Goal: Task Accomplishment & Management: Manage account settings

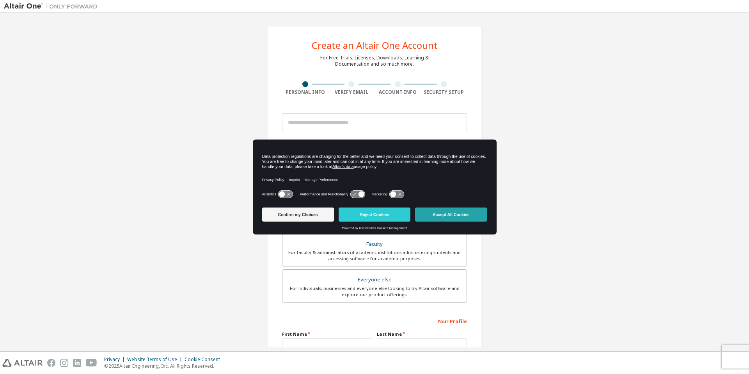
click at [462, 217] on button "Accept All Cookies" at bounding box center [451, 214] width 72 height 14
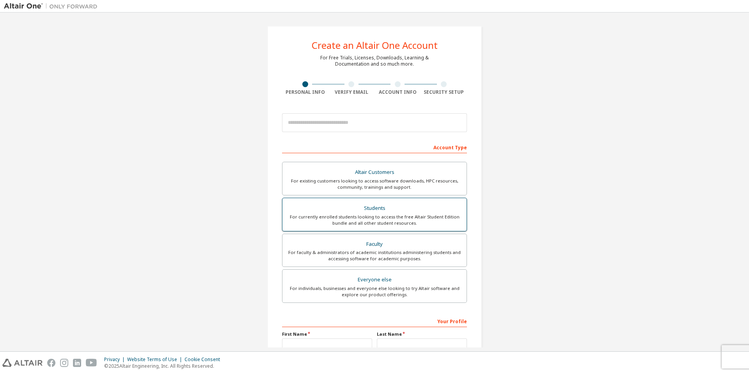
click at [377, 209] on div "Students" at bounding box center [374, 208] width 175 height 11
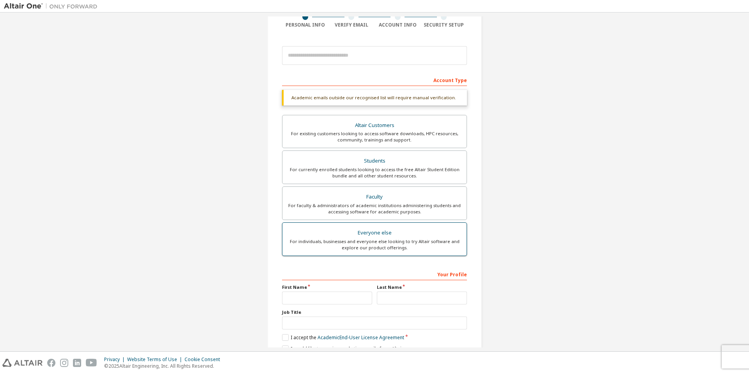
scroll to position [103, 0]
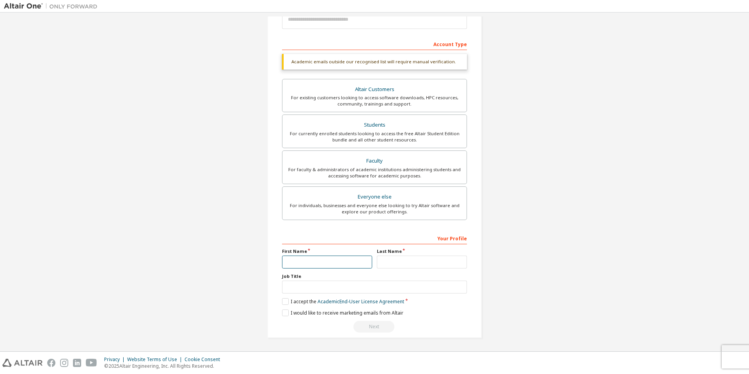
click at [307, 262] on input "text" at bounding box center [327, 261] width 90 height 13
type input "*****"
click at [422, 258] on input "text" at bounding box center [422, 261] width 90 height 13
type input "*******"
click at [301, 302] on label "I accept the Academic End-User License Agreement" at bounding box center [343, 301] width 122 height 7
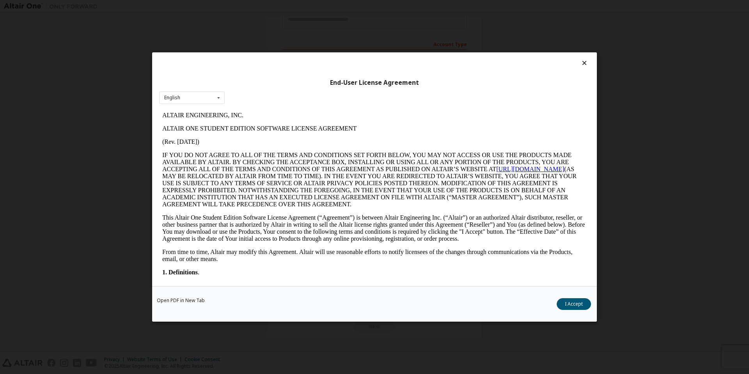
scroll to position [0, 0]
click at [578, 301] on button "I Accept" at bounding box center [574, 304] width 34 height 12
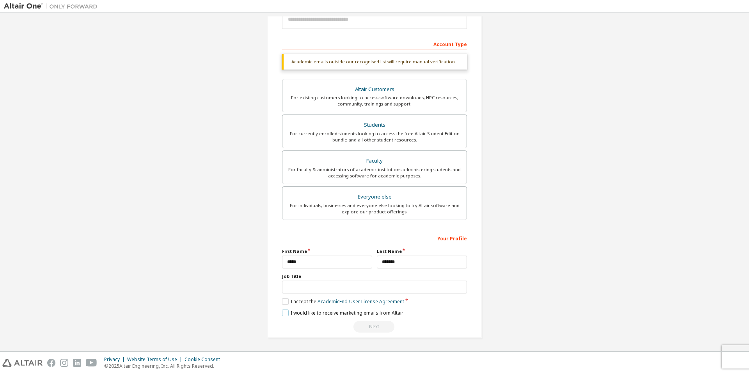
click at [301, 313] on label "I would like to receive marketing emails from Altair" at bounding box center [342, 312] width 121 height 7
click at [342, 286] on input "text" at bounding box center [374, 286] width 185 height 13
type input "**********"
drag, startPoint x: 342, startPoint y: 286, endPoint x: 210, endPoint y: 245, distance: 138.3
click at [212, 247] on div "Create an Altair One Account For Free Trials, Licenses, Downloads, Learning & D…" at bounding box center [375, 130] width 742 height 434
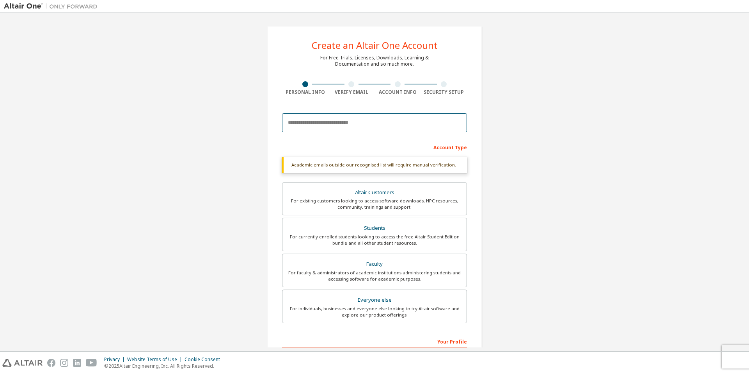
click at [319, 126] on input "email" at bounding box center [374, 122] width 185 height 19
type input "**********"
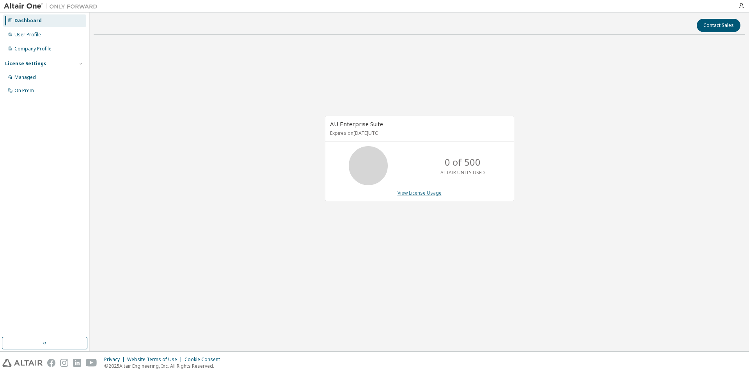
click at [422, 193] on link "View License Usage" at bounding box center [420, 192] width 44 height 7
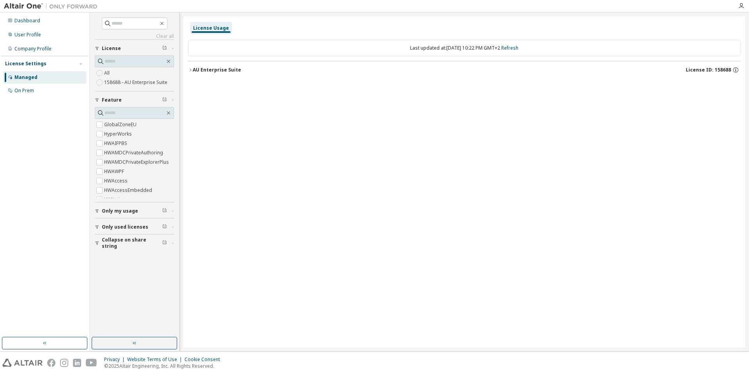
click at [213, 69] on div "AU Enterprise Suite" at bounding box center [217, 70] width 48 height 6
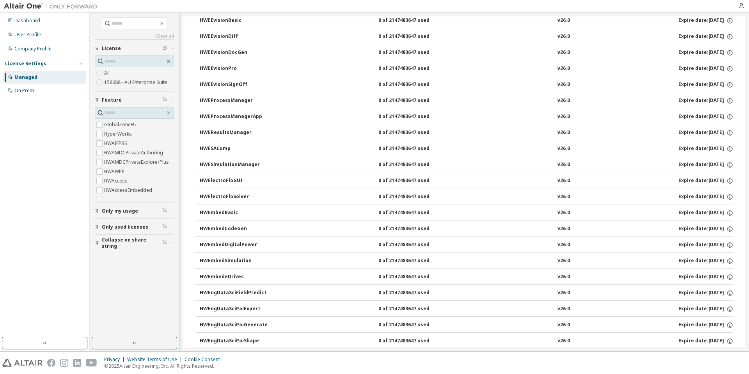
scroll to position [832, 0]
click at [619, 165] on div "HWESAComp 0 of 2147483647 used v26.0 Expire date: 2026-10-01" at bounding box center [467, 165] width 534 height 7
click at [729, 167] on icon "button" at bounding box center [729, 166] width 1 height 2
click at [373, 162] on div "HWESAComp 0 of 2147483647 used v26.0 Expire date: 2026-10-01" at bounding box center [467, 165] width 534 height 7
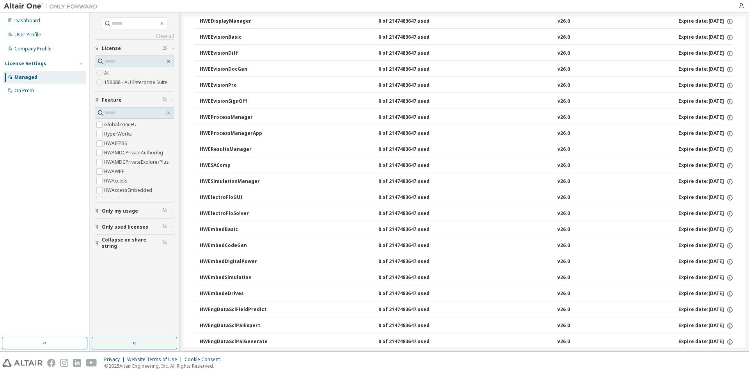
click at [250, 165] on div "HWESAComp" at bounding box center [235, 165] width 70 height 7
click at [128, 22] on input "text" at bounding box center [135, 24] width 47 height 8
type input "***"
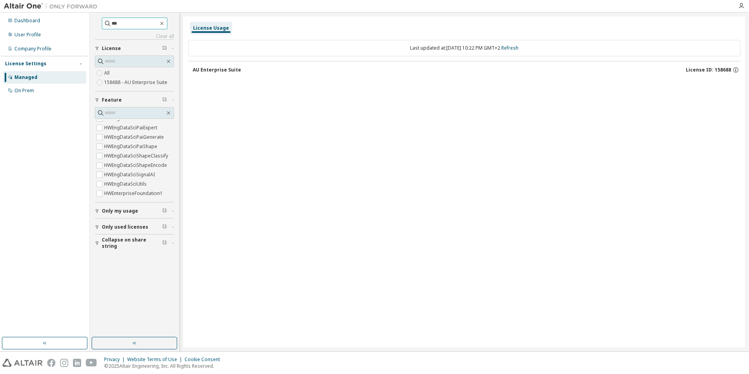
scroll to position [0, 0]
click at [223, 71] on div "AU Enterprise Suite" at bounding box center [217, 70] width 48 height 6
click at [250, 70] on div "AU Enterprise Suite License ID: 158688" at bounding box center [467, 69] width 548 height 7
click at [229, 69] on div "AU Enterprise Suite" at bounding box center [217, 70] width 48 height 6
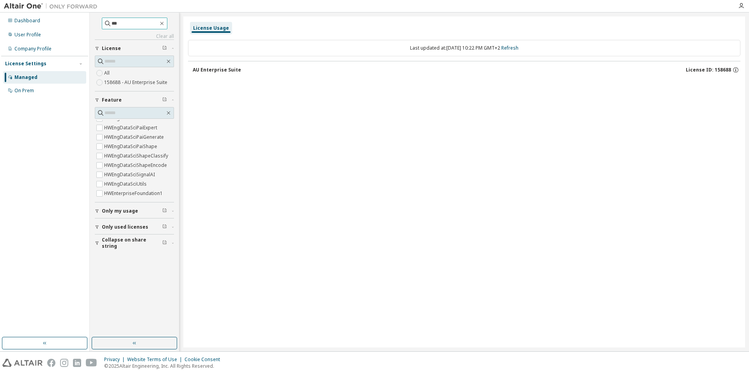
click at [147, 28] on span "***" at bounding box center [135, 24] width 66 height 12
drag, startPoint x: 149, startPoint y: 23, endPoint x: 58, endPoint y: 35, distance: 91.6
click at [59, 34] on div "Dashboard User Profile Company Profile License Settings Managed On Prem *** Cle…" at bounding box center [374, 181] width 749 height 338
click at [260, 106] on div "License Usage Last updated at: Thu 2025-10-02 10:22 PM GMT+2 Refresh AU Enterpr…" at bounding box center [464, 181] width 562 height 331
click at [30, 27] on div "Dashboard User Profile Company Profile License Settings Managed On Prem" at bounding box center [44, 56] width 87 height 84
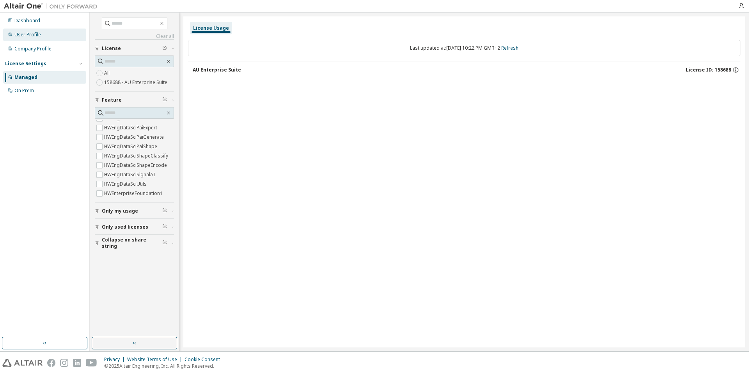
click at [29, 34] on div "User Profile" at bounding box center [27, 35] width 27 height 6
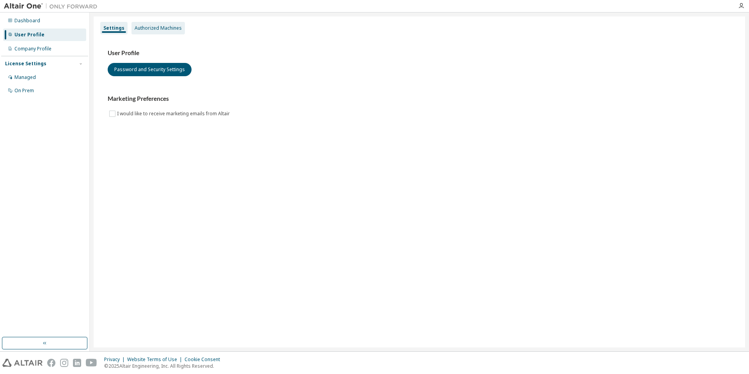
click at [164, 27] on div "Authorized Machines" at bounding box center [158, 28] width 47 height 6
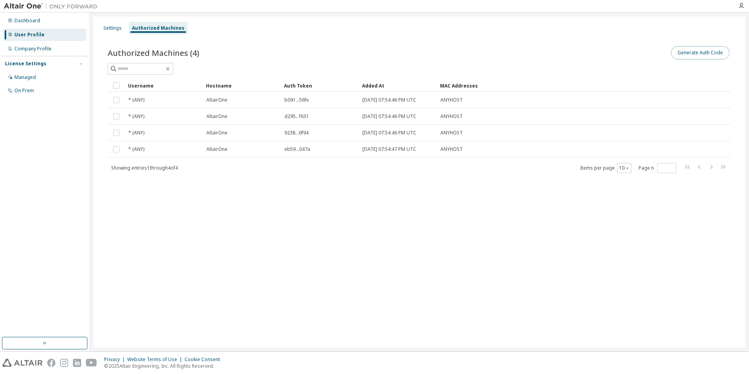
click at [706, 53] on button "Generate Auth Code" at bounding box center [700, 52] width 59 height 13
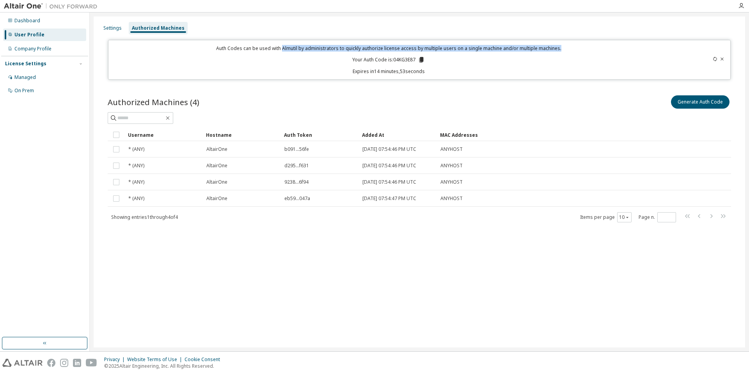
drag, startPoint x: 285, startPoint y: 50, endPoint x: 569, endPoint y: 50, distance: 284.5
click at [569, 50] on p "Auth Codes can be used with Almutil by administrators to quickly authorize lice…" at bounding box center [389, 48] width 552 height 7
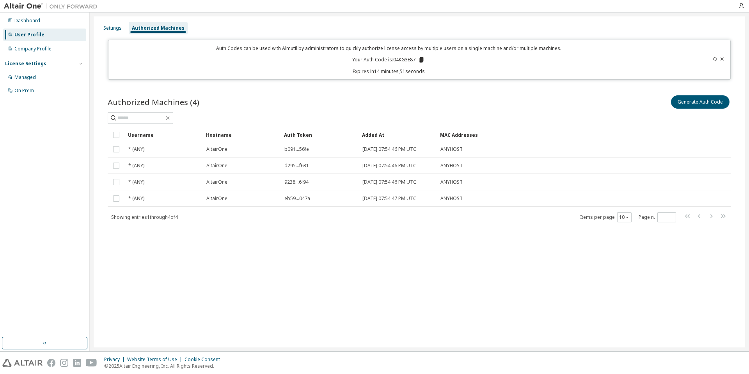
drag, startPoint x: 721, startPoint y: 59, endPoint x: 716, endPoint y: 60, distance: 5.1
click at [721, 59] on icon at bounding box center [722, 59] width 5 height 5
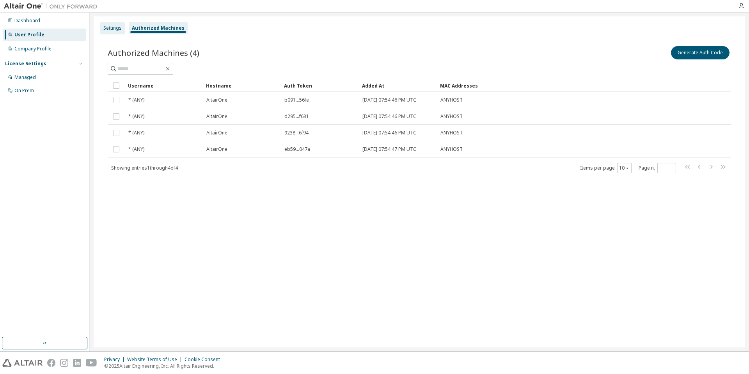
click at [119, 26] on div "Settings" at bounding box center [112, 28] width 18 height 6
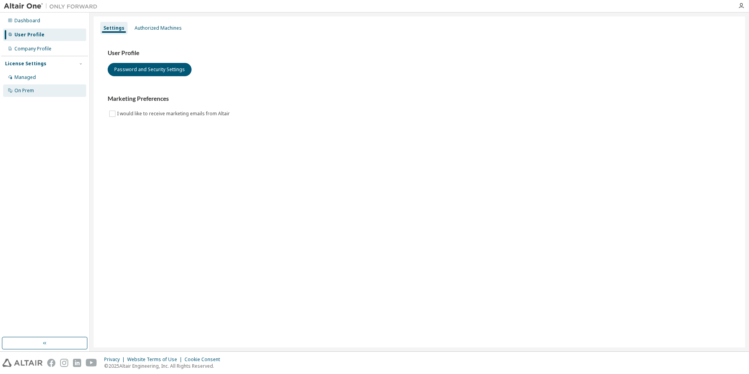
click at [39, 92] on div "On Prem" at bounding box center [44, 90] width 83 height 12
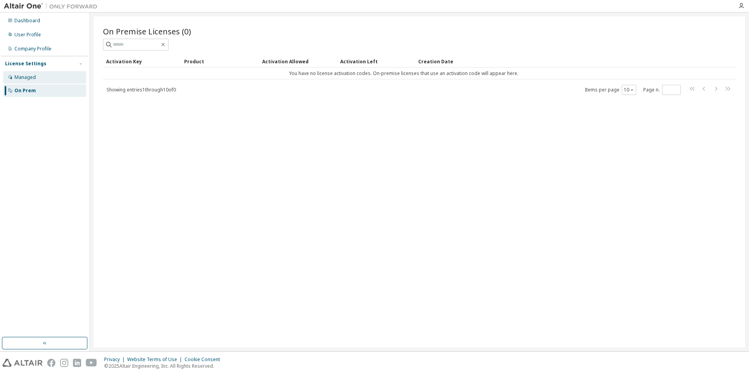
click at [48, 78] on div "Managed" at bounding box center [44, 77] width 83 height 12
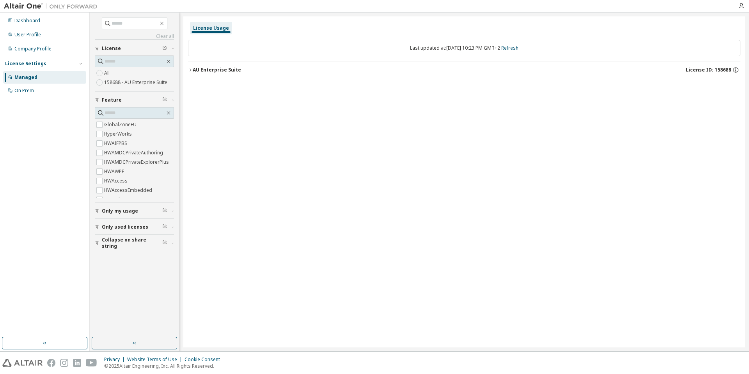
click at [127, 230] on button "Only used licenses" at bounding box center [134, 226] width 79 height 17
click at [212, 67] on div at bounding box center [464, 72] width 553 height 23
click at [210, 70] on div "AU Enterprise Suite" at bounding box center [217, 70] width 48 height 6
click at [105, 154] on span "Only used licenses" at bounding box center [125, 155] width 46 height 6
click at [217, 67] on div "AU Enterprise Suite" at bounding box center [217, 70] width 48 height 6
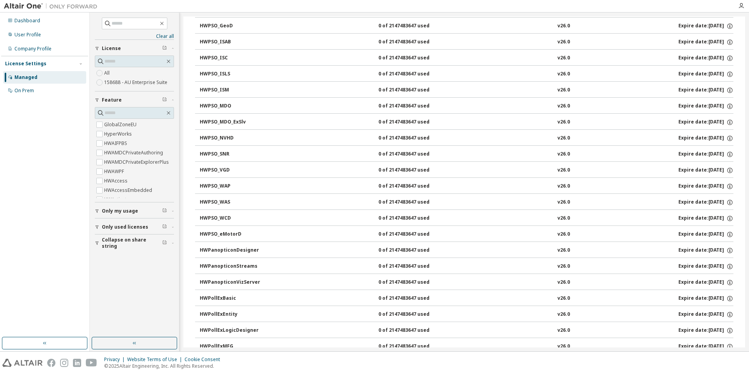
scroll to position [3591, 0]
